Goal: Check status: Check status

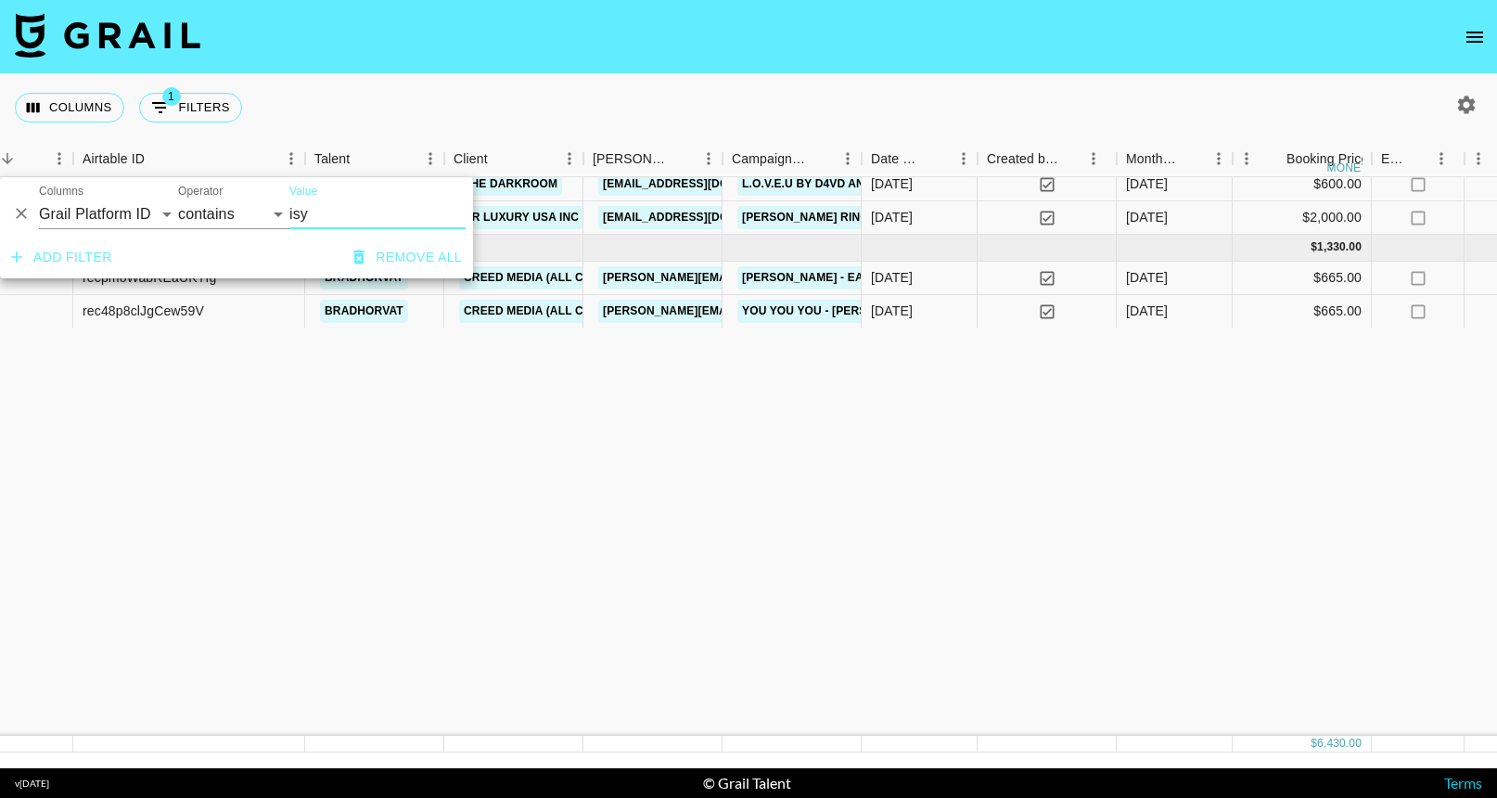
scroll to position [0, 80]
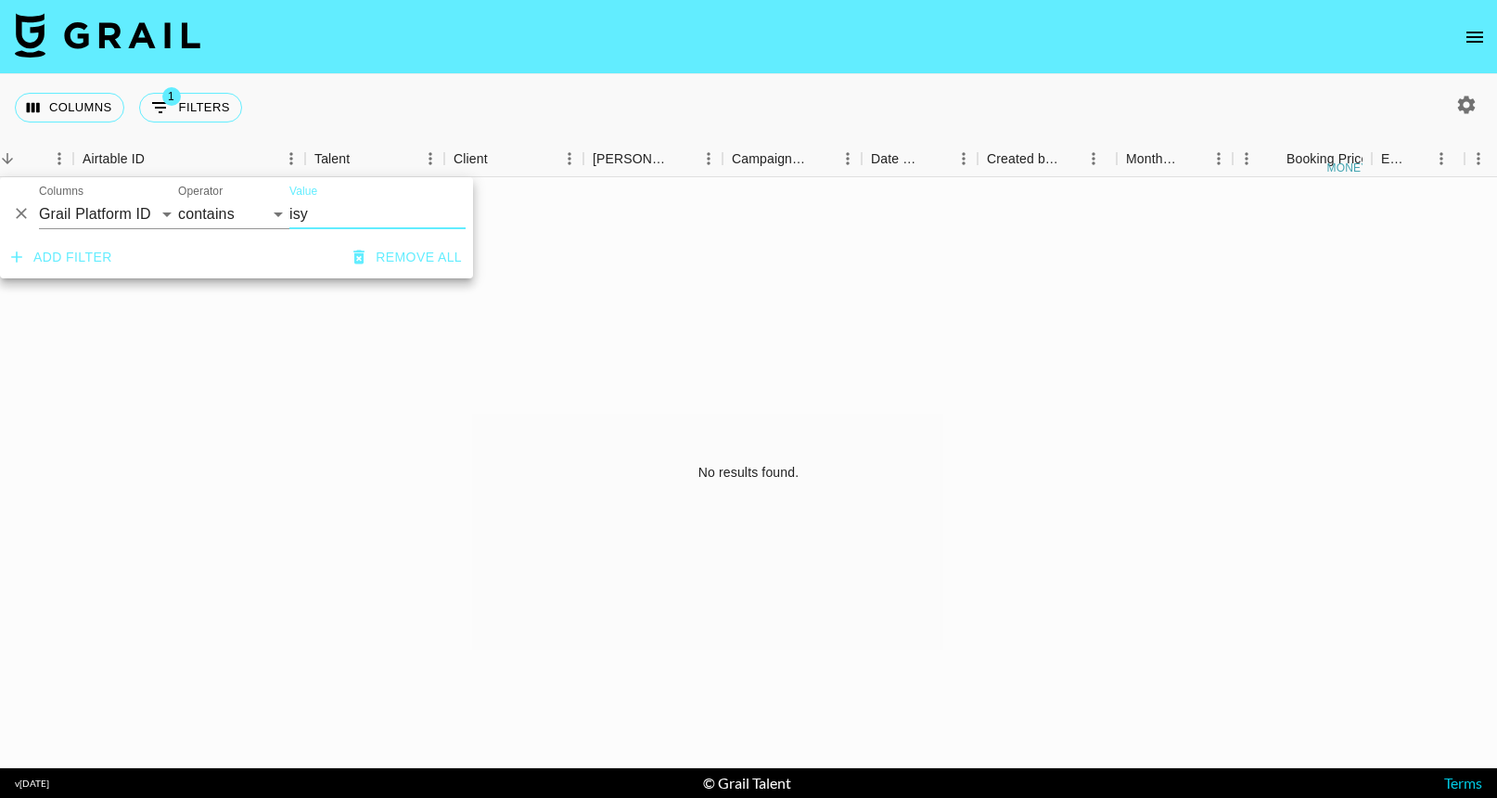
type input "isy"
select select "talentName"
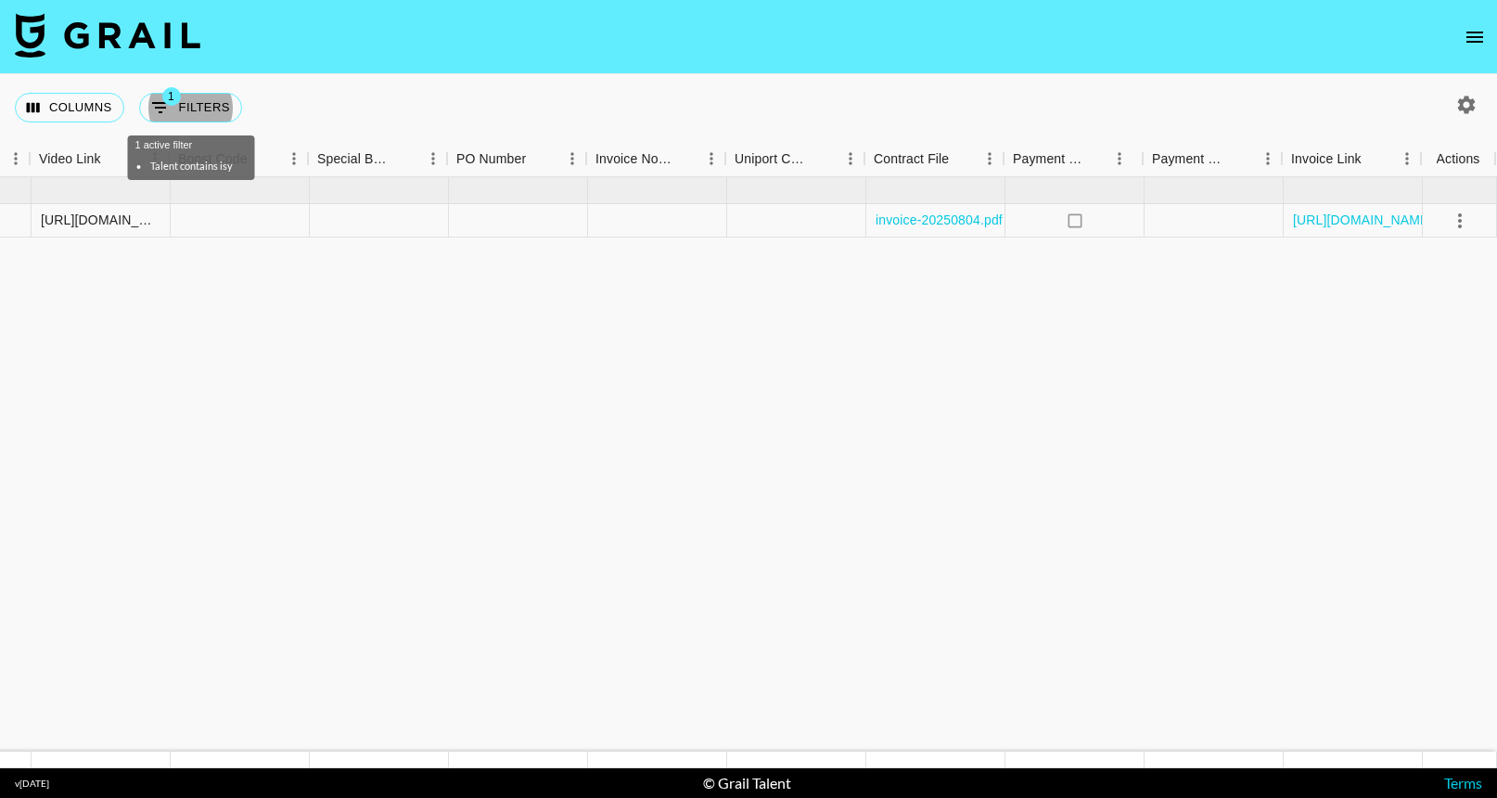
scroll to position [0, 1791]
click at [1319, 220] on link "[URL][DOMAIN_NAME]" at bounding box center [1363, 220] width 140 height 19
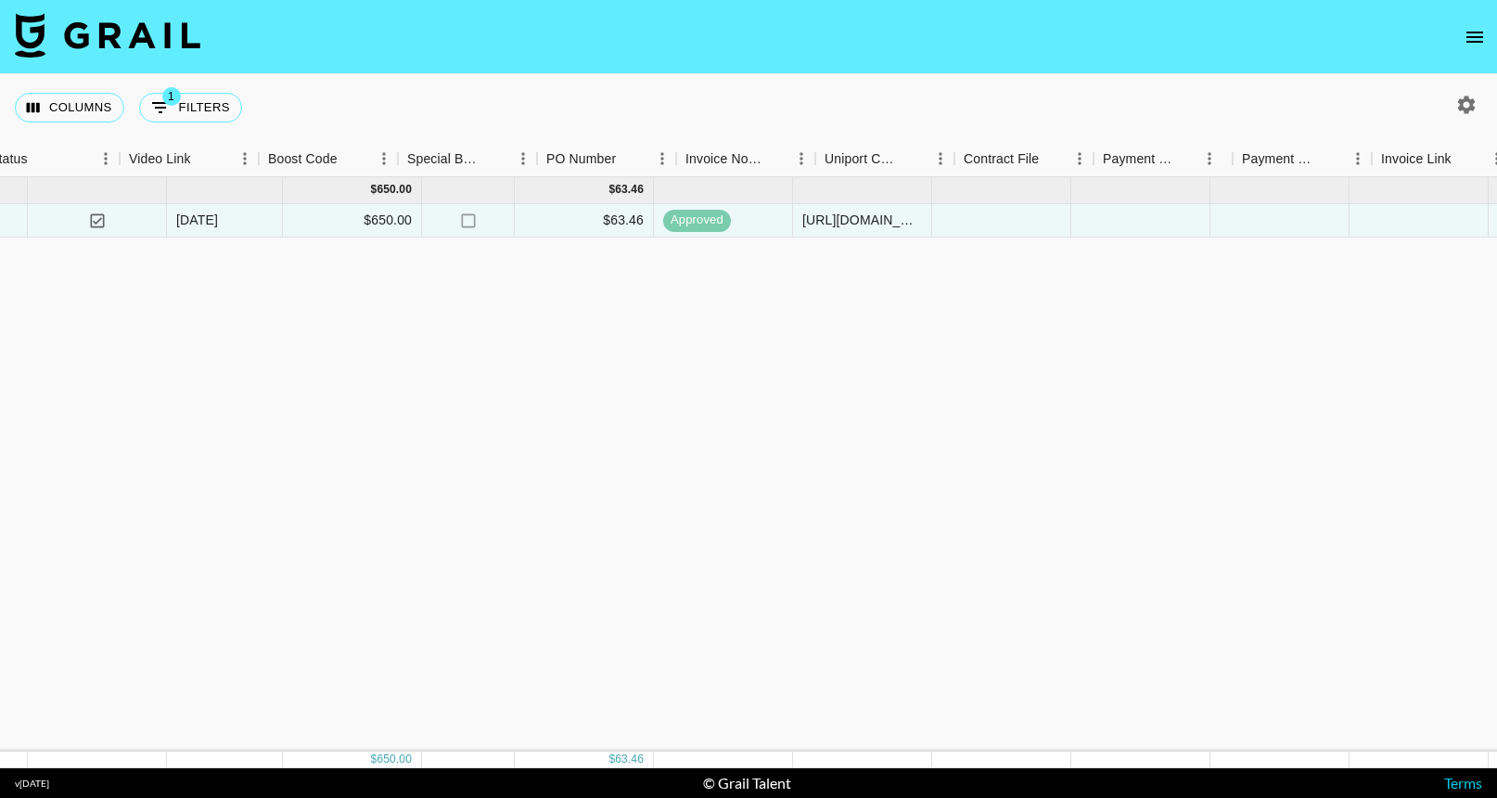
scroll to position [0, 784]
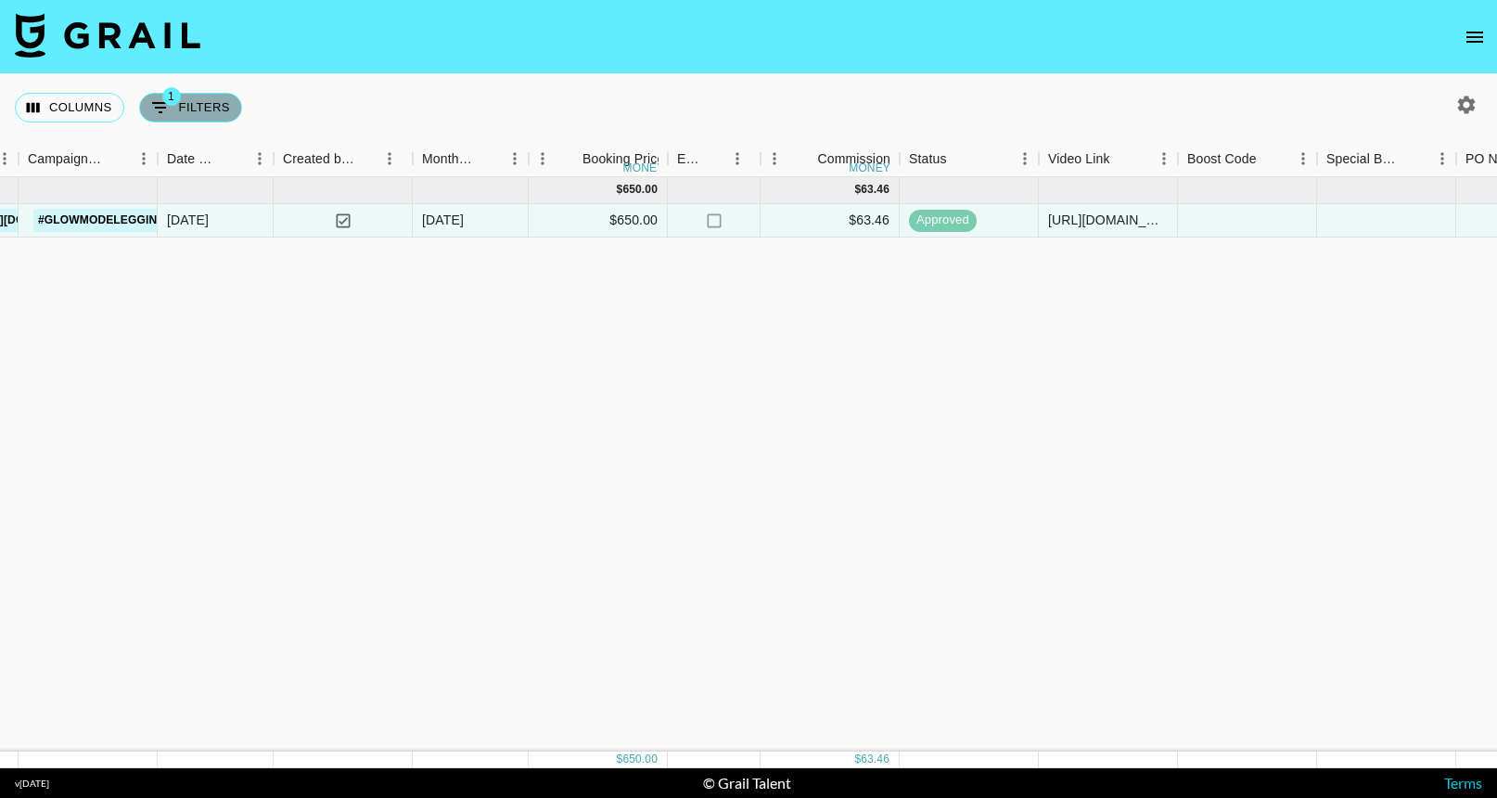
click at [189, 111] on button "1 Filters" at bounding box center [190, 108] width 103 height 30
select select "talentName"
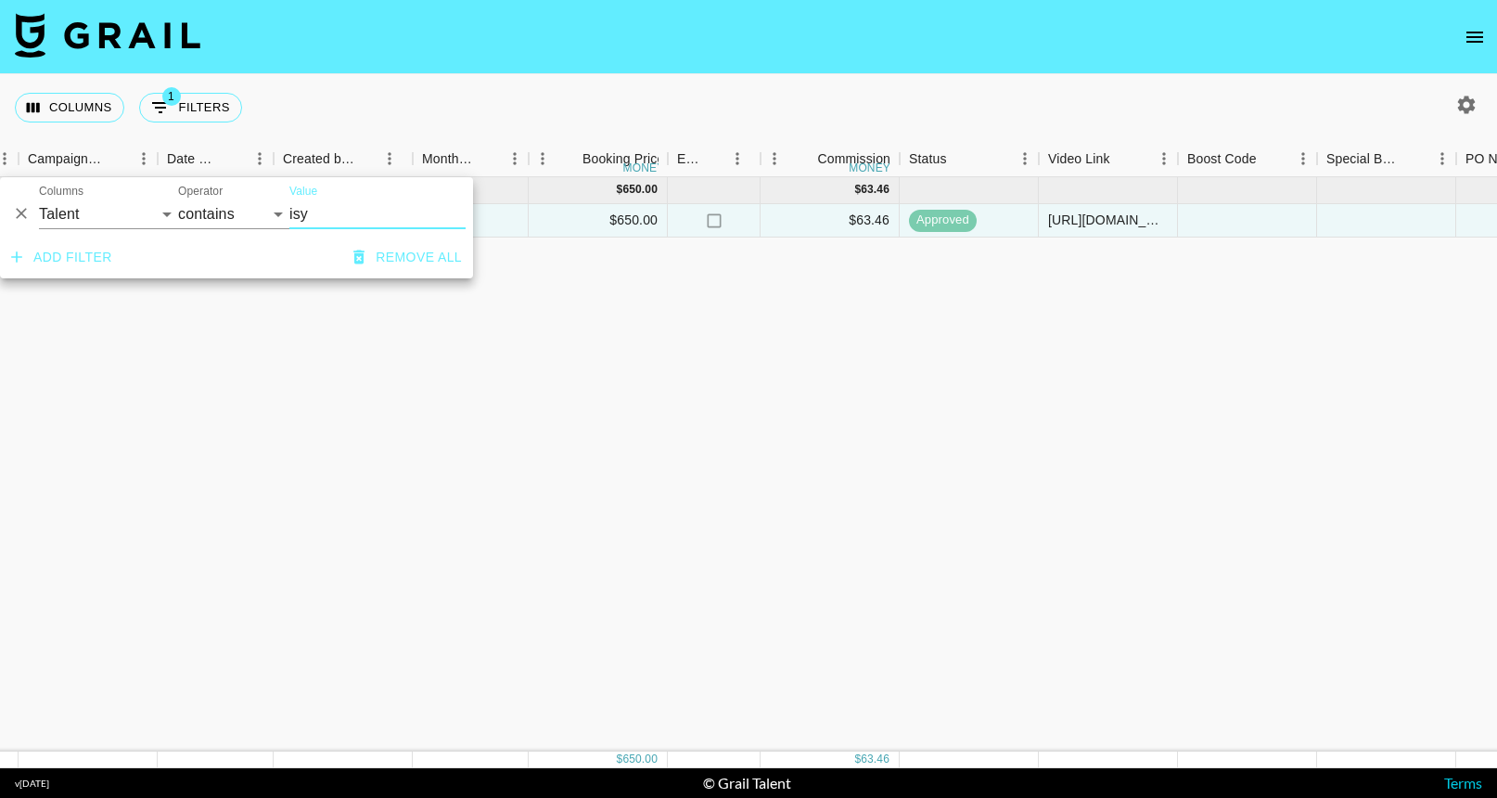
click at [305, 221] on input "isy" at bounding box center [377, 214] width 176 height 30
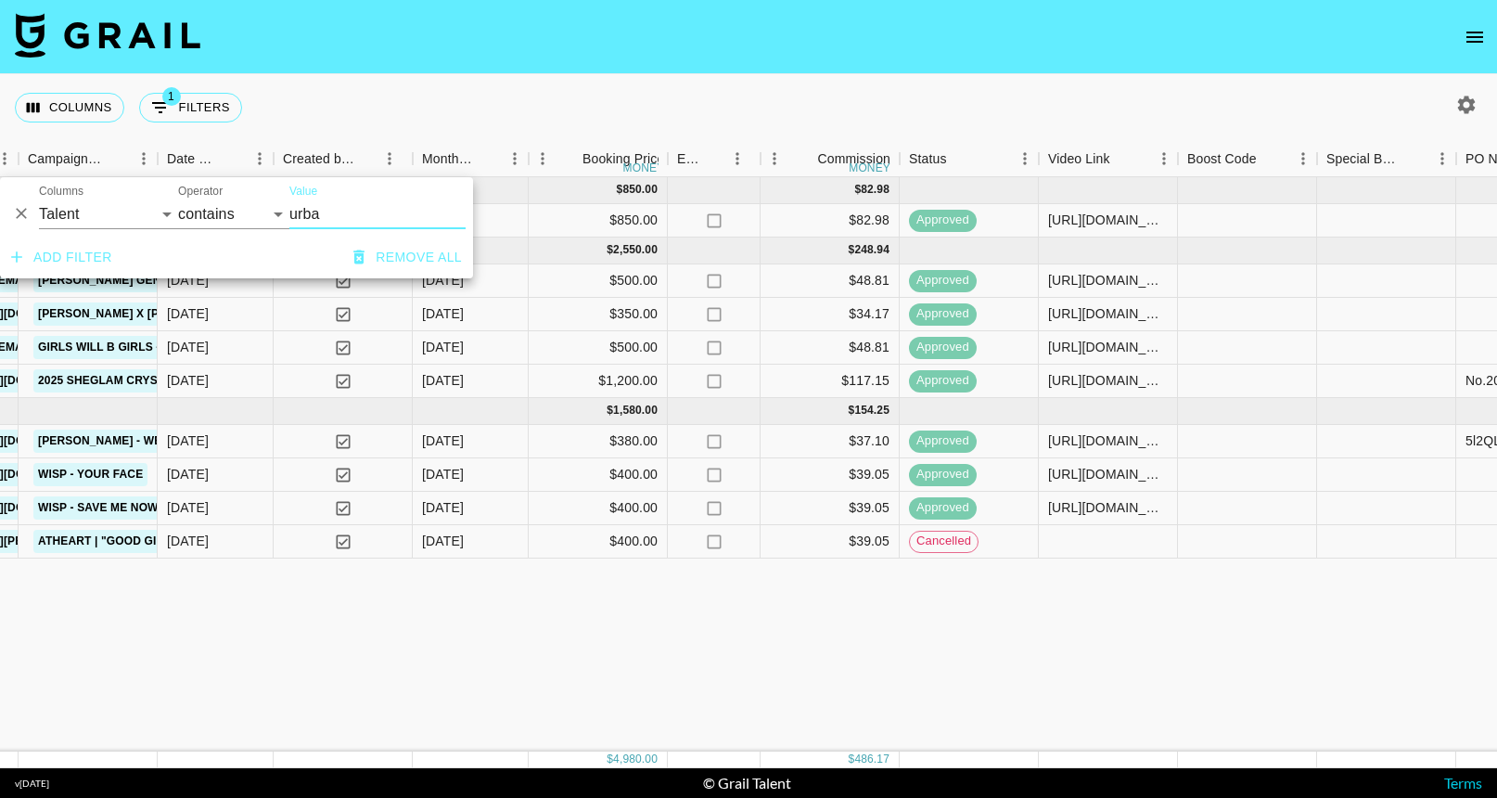
type input "urbae"
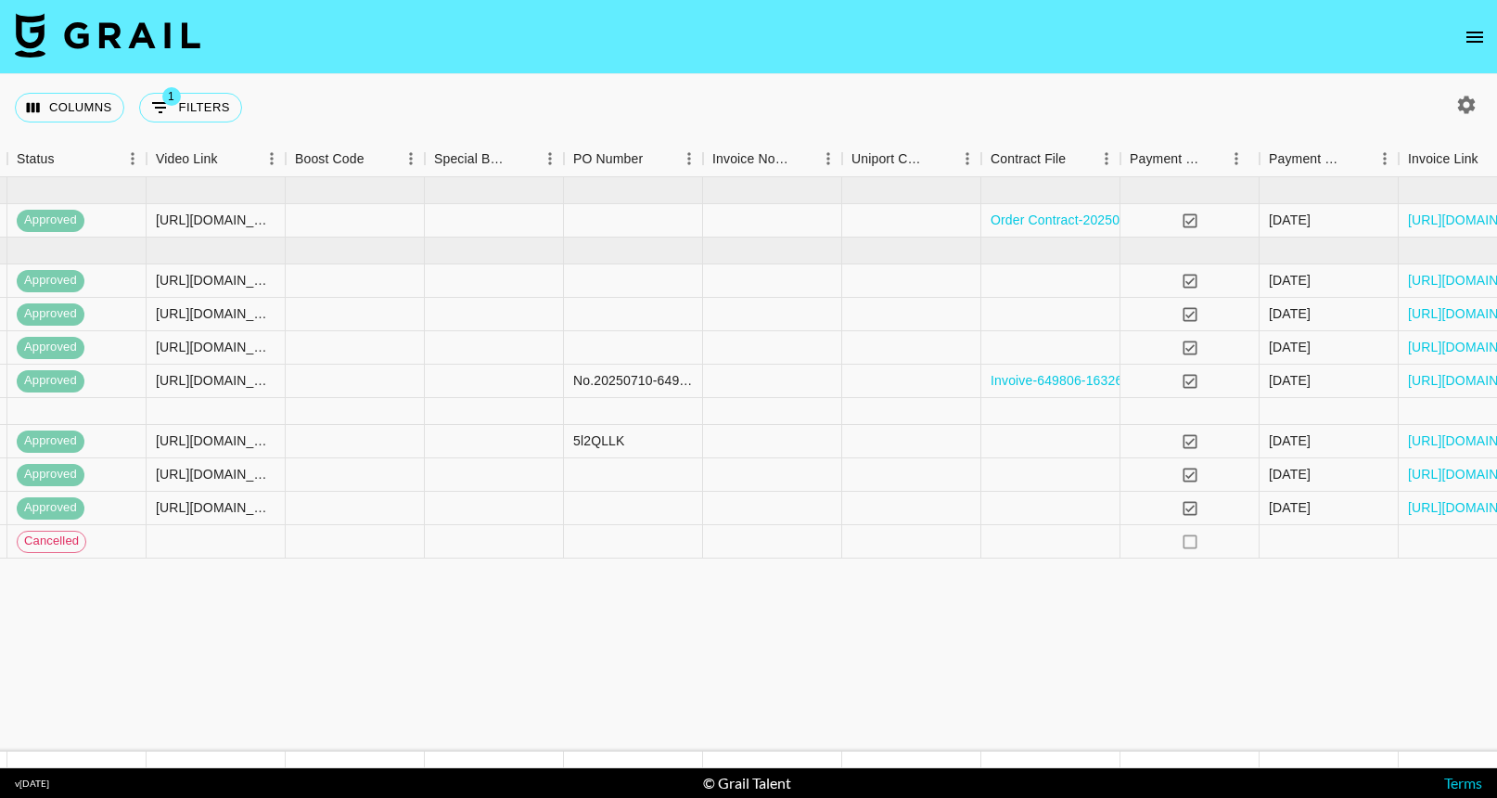
scroll to position [0, 1677]
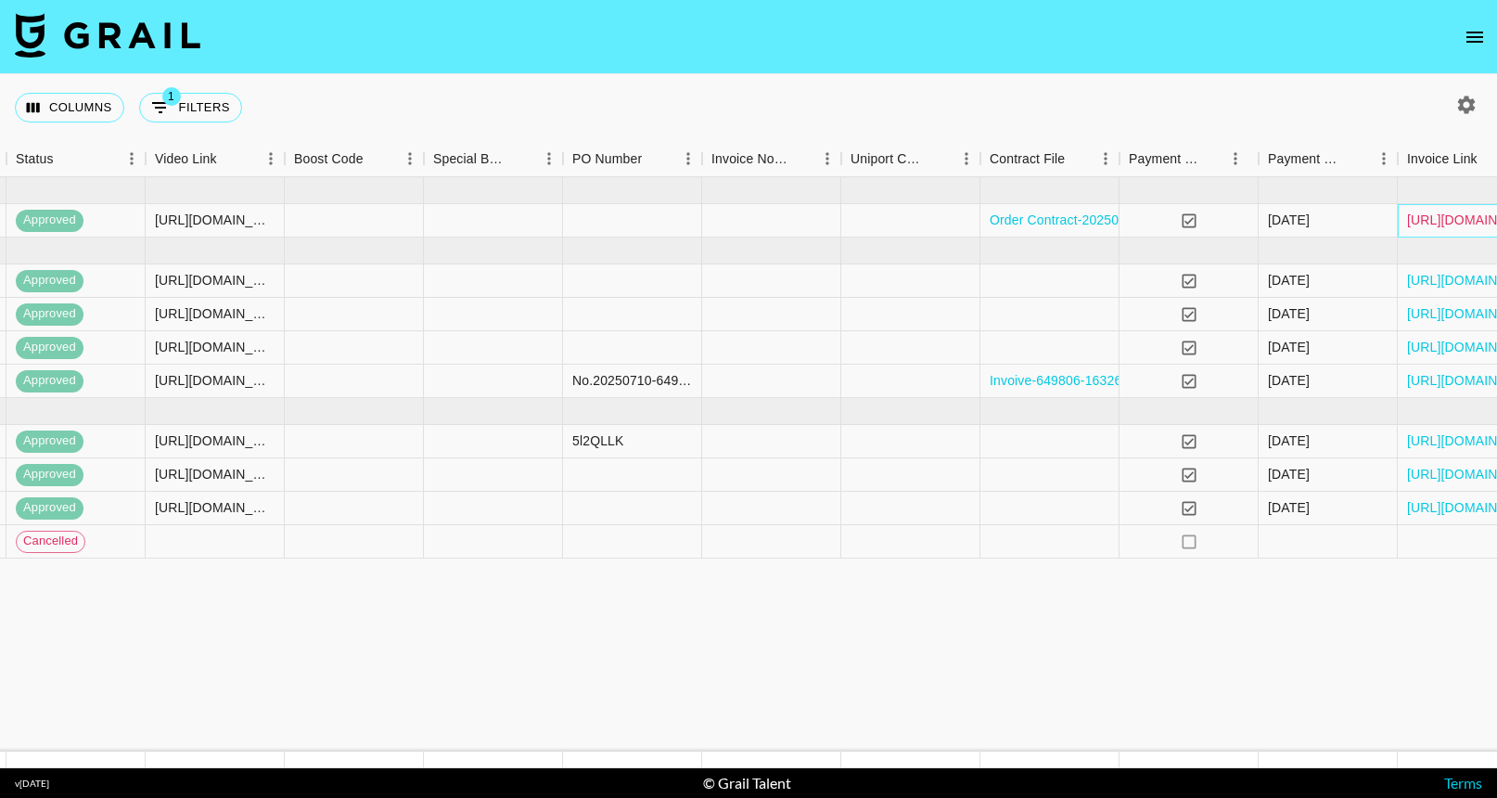
click at [1465, 224] on link "[URL][DOMAIN_NAME]" at bounding box center [1477, 220] width 140 height 19
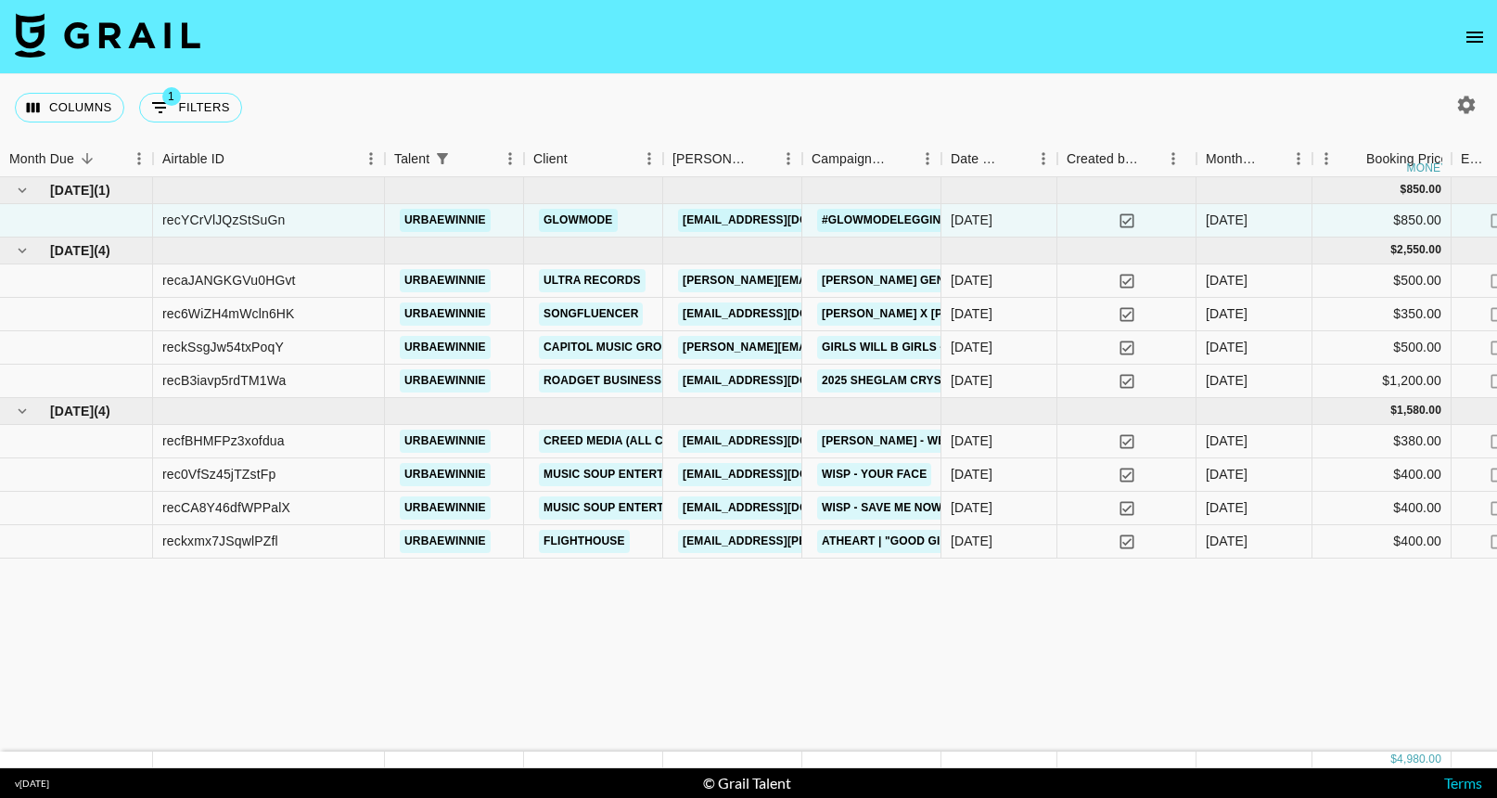
scroll to position [0, 0]
click at [190, 92] on div "Columns 1 Filters + Booking" at bounding box center [132, 107] width 235 height 67
click at [189, 112] on button "1 Filters" at bounding box center [190, 108] width 103 height 30
select select "talentName"
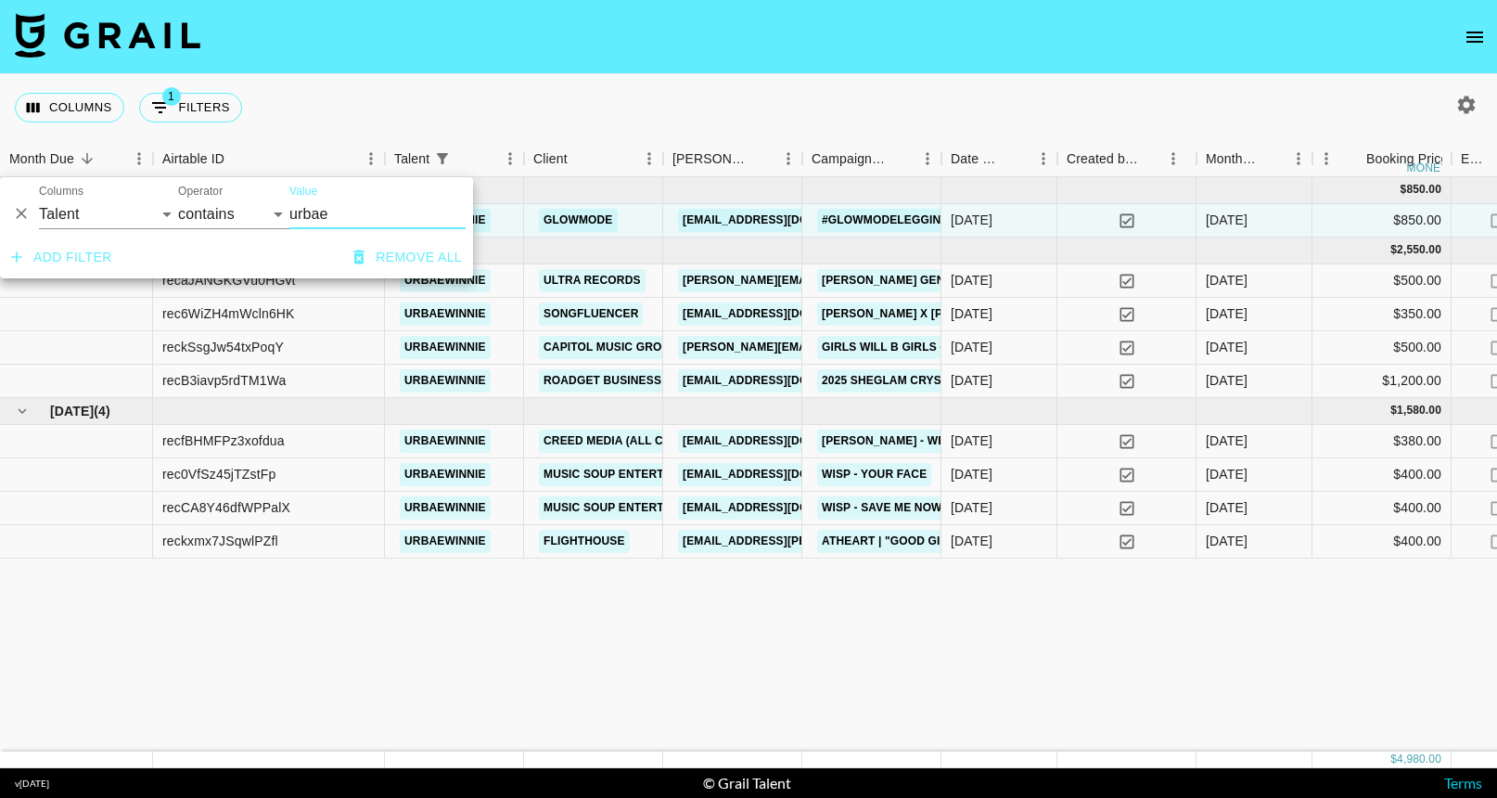
click at [22, 220] on icon "Delete" at bounding box center [21, 213] width 19 height 19
